Goal: Information Seeking & Learning: Learn about a topic

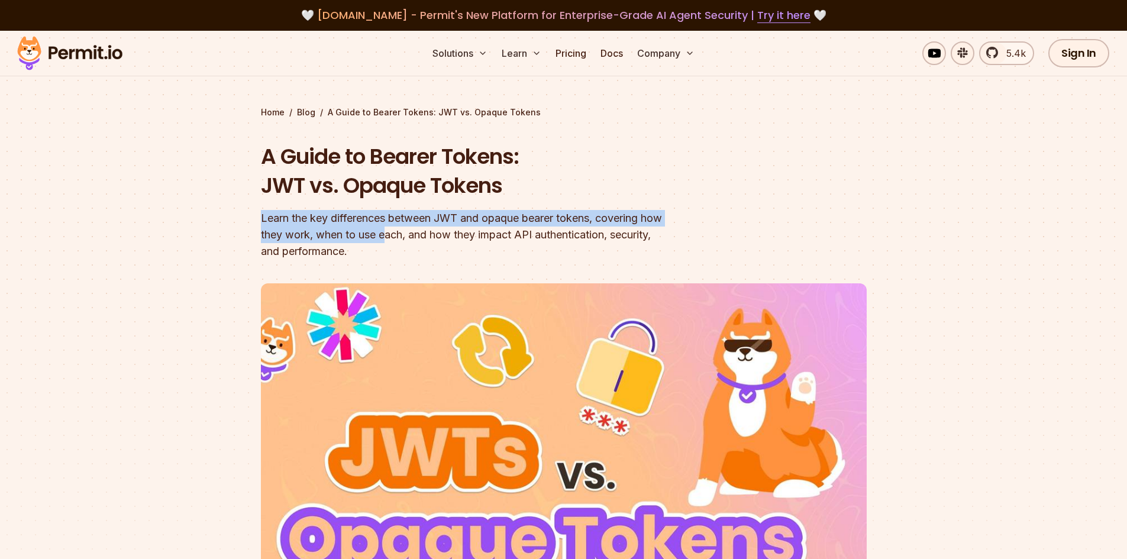
drag, startPoint x: 257, startPoint y: 220, endPoint x: 392, endPoint y: 241, distance: 135.9
click at [390, 241] on section "Home / Blog / A Guide to Bearer Tokens: JWT vs. Opaque Tokens A Guide to Bearer…" at bounding box center [563, 373] width 1127 height 685
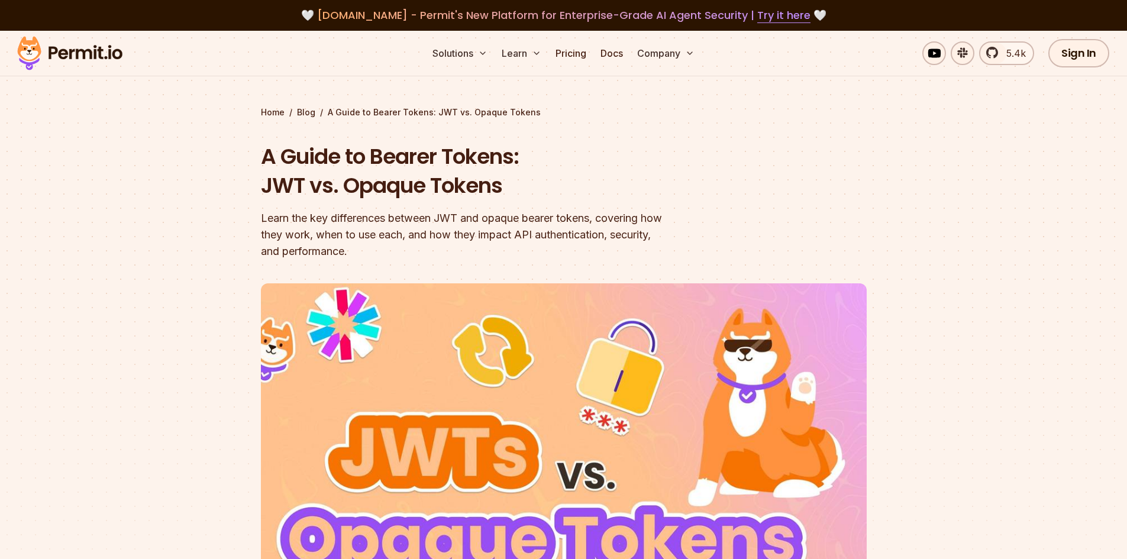
click at [399, 246] on div "Learn the key differences between JWT and opaque bearer tokens, covering how th…" at bounding box center [488, 235] width 454 height 50
click at [406, 250] on div "Learn the key differences between JWT and opaque bearer tokens, covering how th…" at bounding box center [488, 235] width 454 height 50
drag, startPoint x: 263, startPoint y: 219, endPoint x: 281, endPoint y: 225, distance: 18.9
click at [281, 225] on div "Learn the key differences between JWT and opaque bearer tokens, covering how th…" at bounding box center [488, 235] width 454 height 50
click at [304, 235] on div "Learn the key differences between JWT and opaque bearer tokens, covering how th…" at bounding box center [488, 235] width 454 height 50
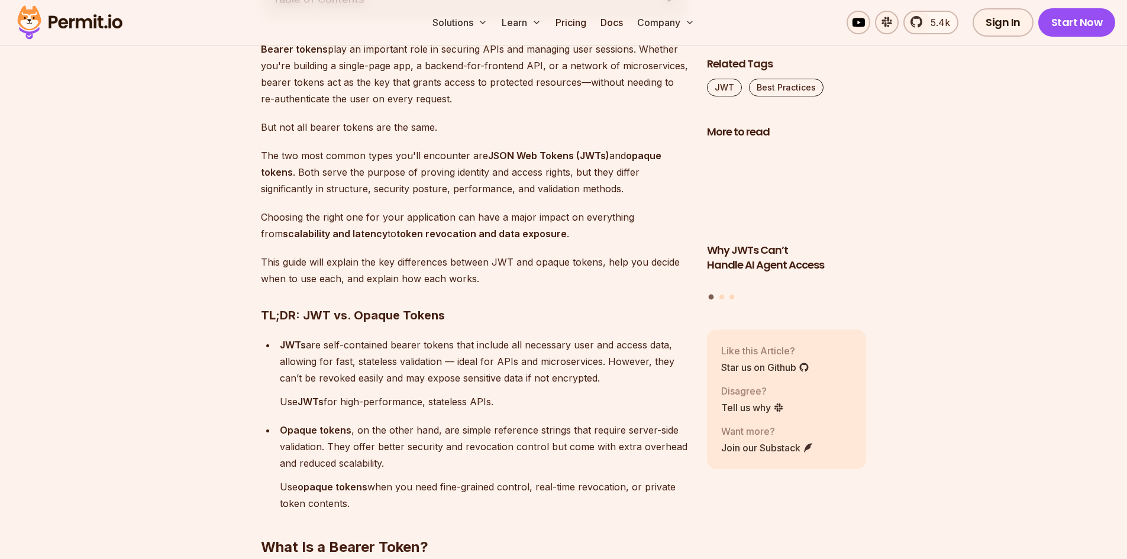
scroll to position [828, 0]
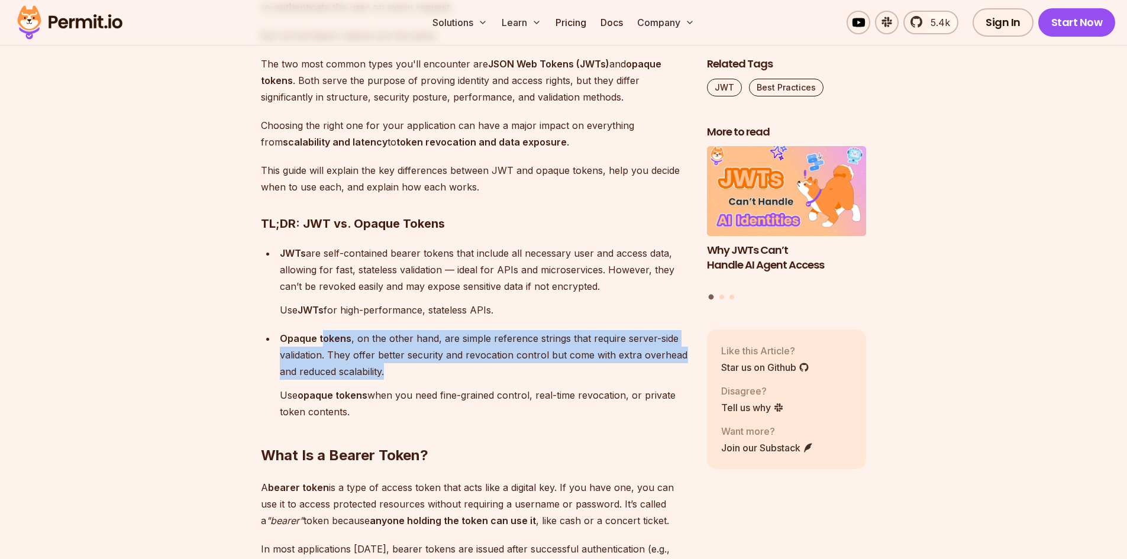
drag, startPoint x: 402, startPoint y: 370, endPoint x: 320, endPoint y: 340, distance: 87.4
click at [320, 341] on p "Opaque tokens , on the other hand, are simple reference strings that require se…" at bounding box center [484, 355] width 408 height 50
click at [428, 366] on p "Opaque tokens , on the other hand, are simple reference strings that require se…" at bounding box center [484, 355] width 408 height 50
click at [431, 375] on p "Opaque tokens , on the other hand, are simple reference strings that require se…" at bounding box center [484, 355] width 408 height 50
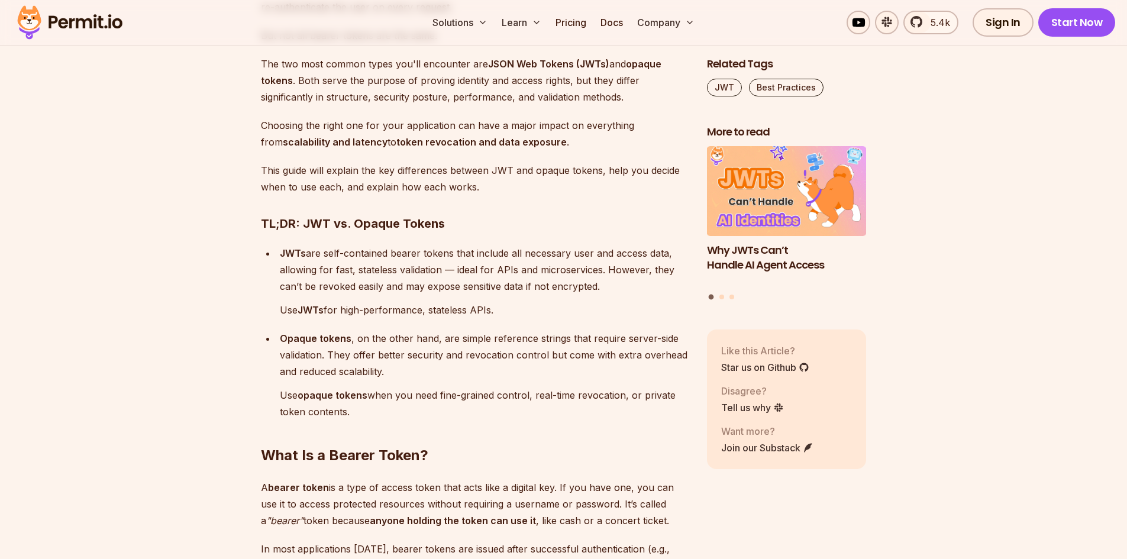
click at [432, 376] on p "Opaque tokens , on the other hand, are simple reference strings that require se…" at bounding box center [484, 355] width 408 height 50
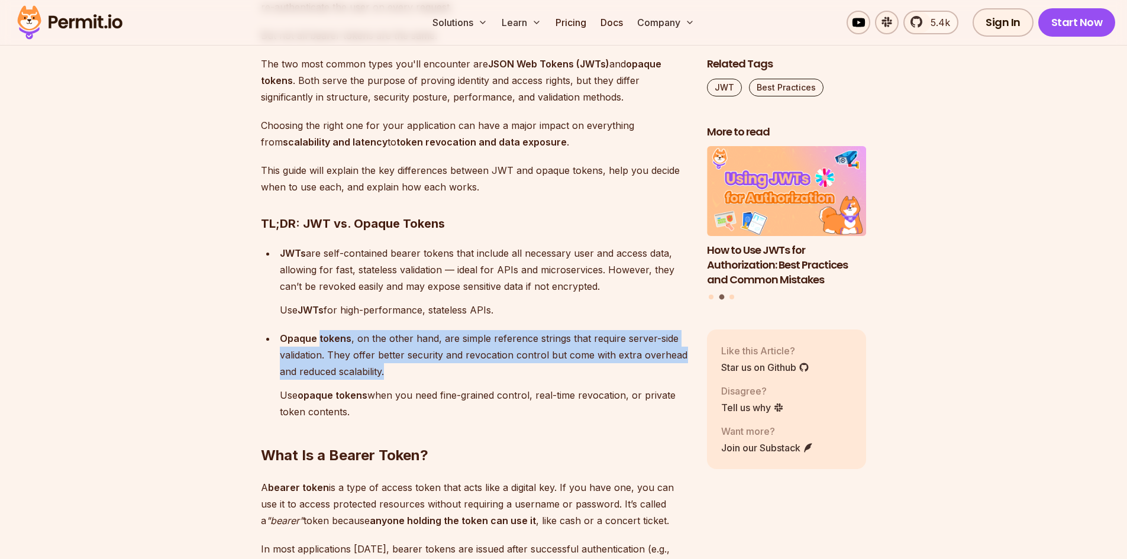
drag, startPoint x: 456, startPoint y: 375, endPoint x: 321, endPoint y: 345, distance: 138.8
click at [319, 340] on p "Opaque tokens , on the other hand, are simple reference strings that require se…" at bounding box center [484, 355] width 408 height 50
click at [465, 366] on p "Opaque tokens , on the other hand, are simple reference strings that require se…" at bounding box center [484, 355] width 408 height 50
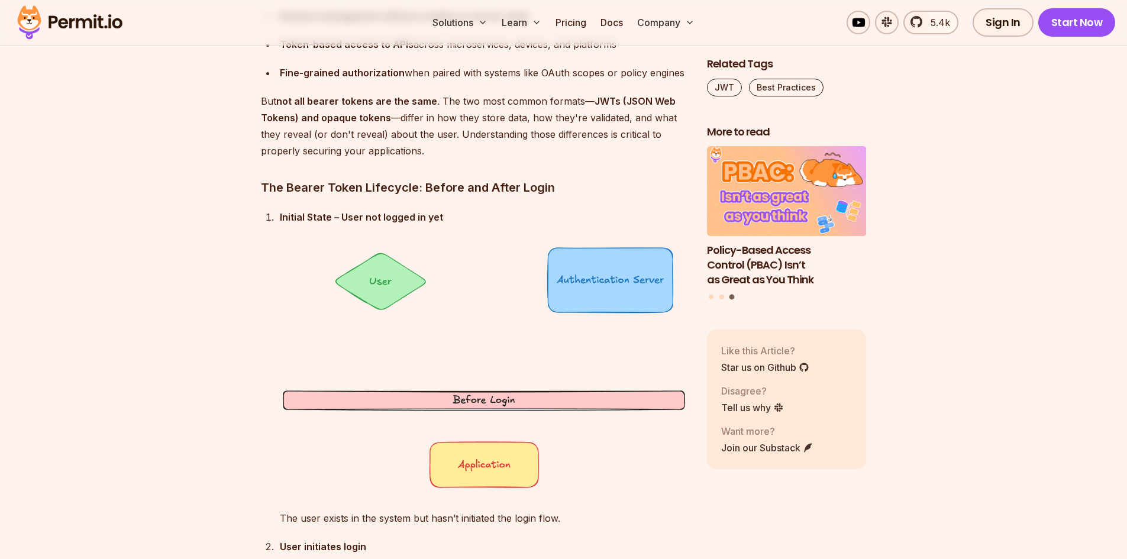
scroll to position [1538, 0]
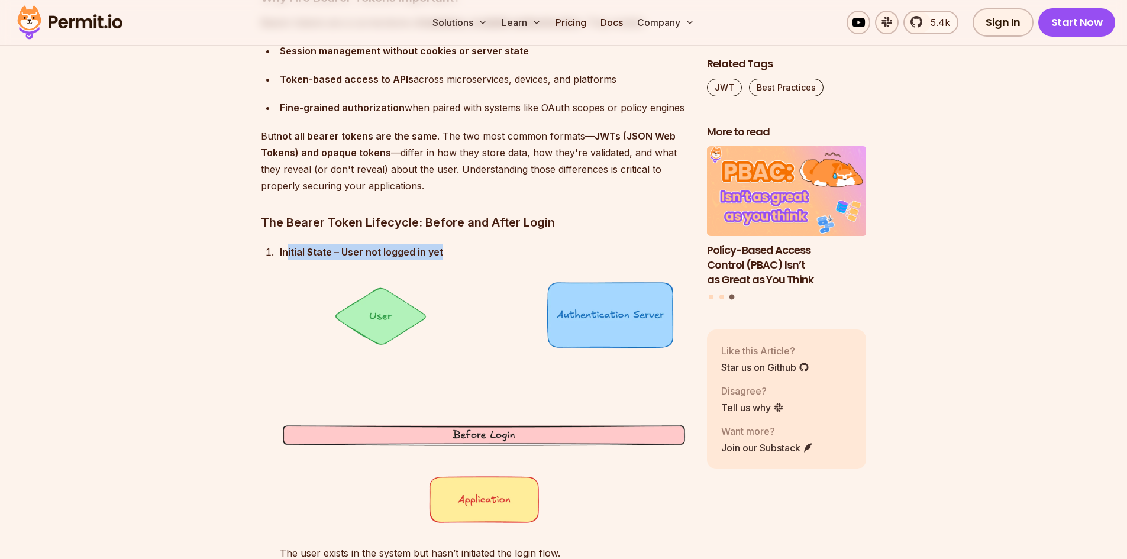
drag, startPoint x: 286, startPoint y: 250, endPoint x: 488, endPoint y: 256, distance: 201.8
click at [488, 256] on p "Initial State – User not logged in yet" at bounding box center [484, 252] width 408 height 17
click at [485, 260] on p "Initial State – User not logged in yet" at bounding box center [484, 252] width 408 height 17
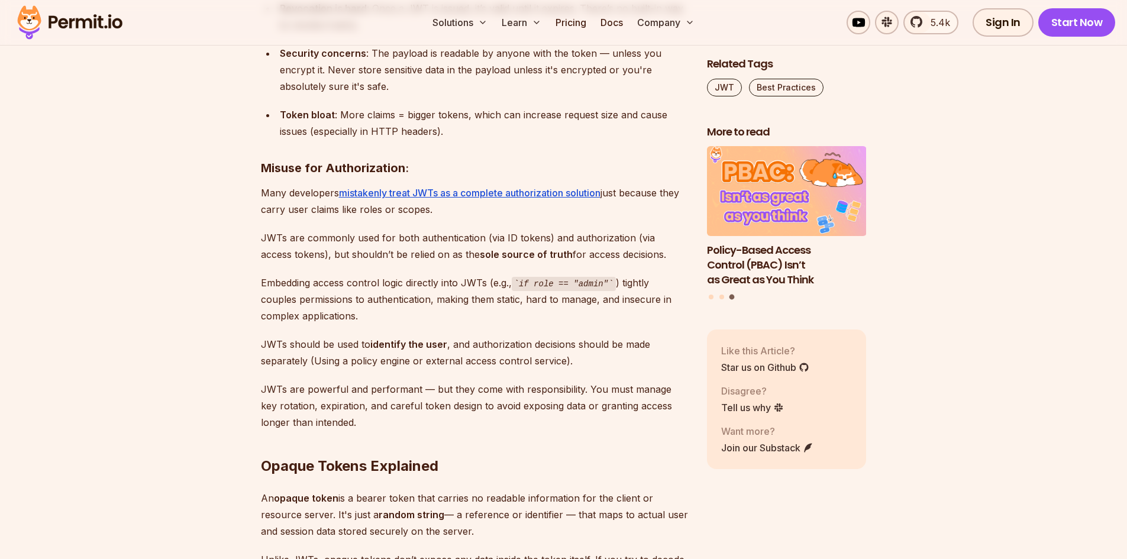
scroll to position [5206, 0]
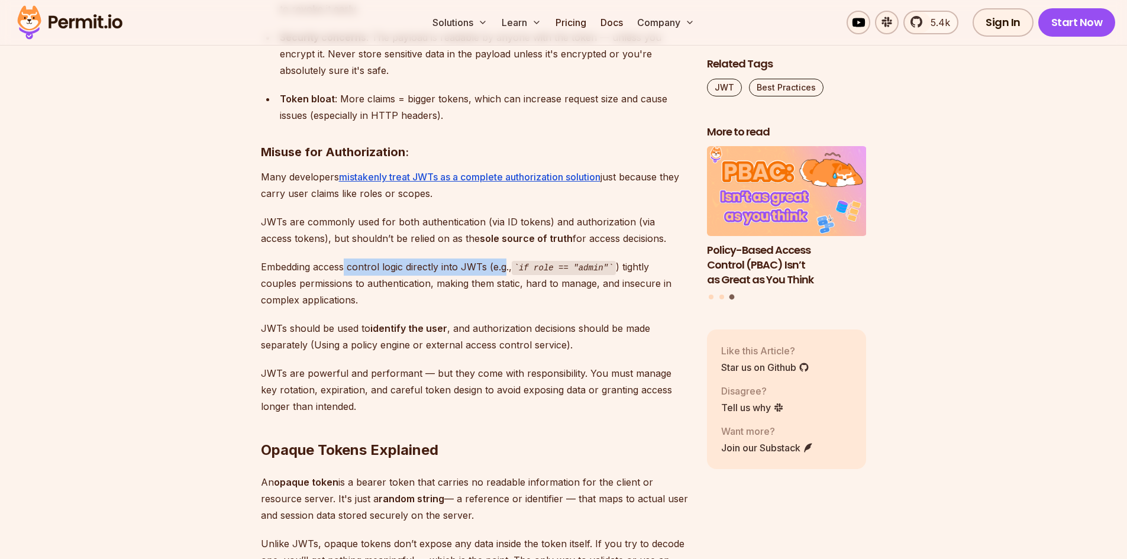
drag, startPoint x: 346, startPoint y: 267, endPoint x: 507, endPoint y: 265, distance: 160.9
click at [507, 265] on p "Embedding access control logic directly into JWTs (e.g., if role == "admin" ) t…" at bounding box center [474, 284] width 427 height 50
click at [441, 277] on p "Embedding access control logic directly into JWTs (e.g., if role == "admin" ) t…" at bounding box center [474, 284] width 427 height 50
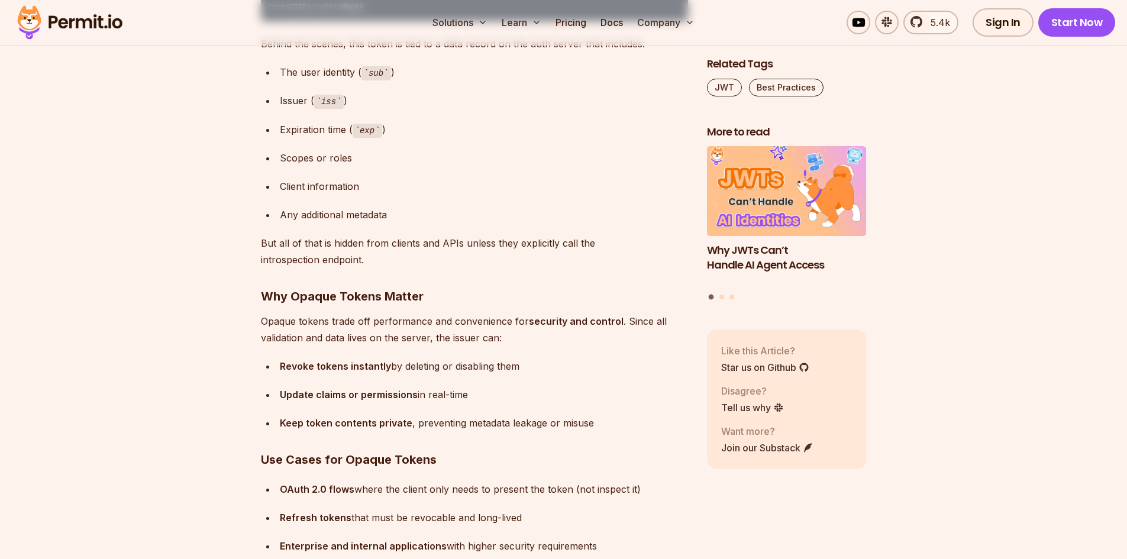
scroll to position [5916, 0]
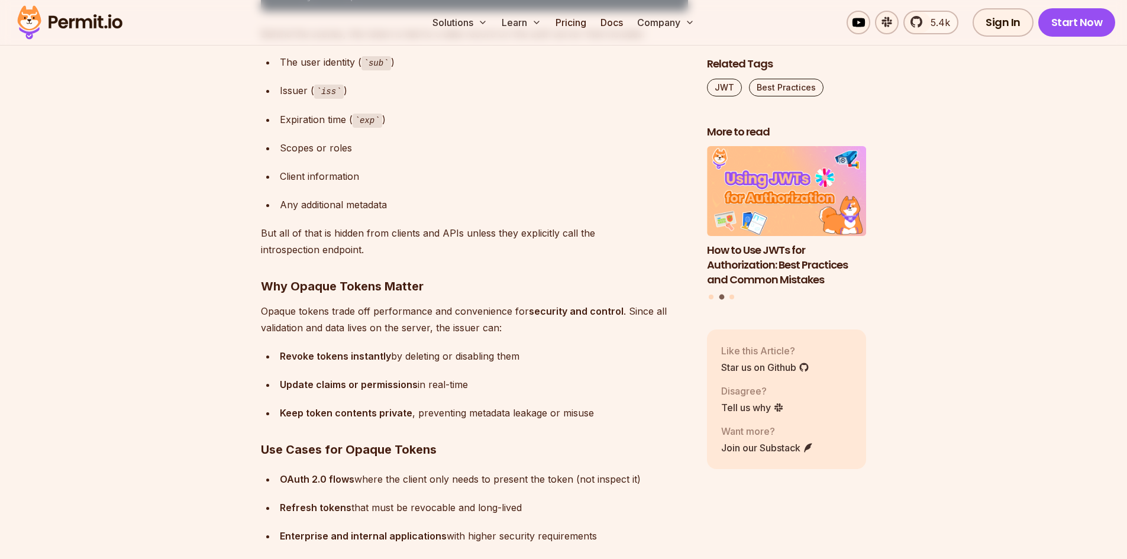
click at [619, 384] on div "Update claims or permissions in real-time" at bounding box center [484, 384] width 408 height 17
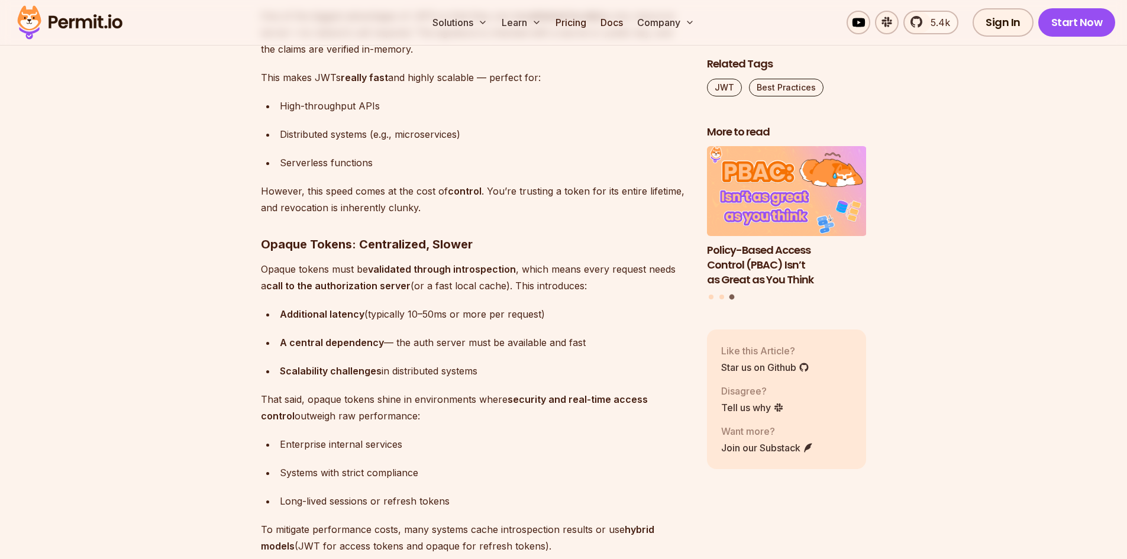
scroll to position [6922, 0]
